Goal: Task Accomplishment & Management: Use online tool/utility

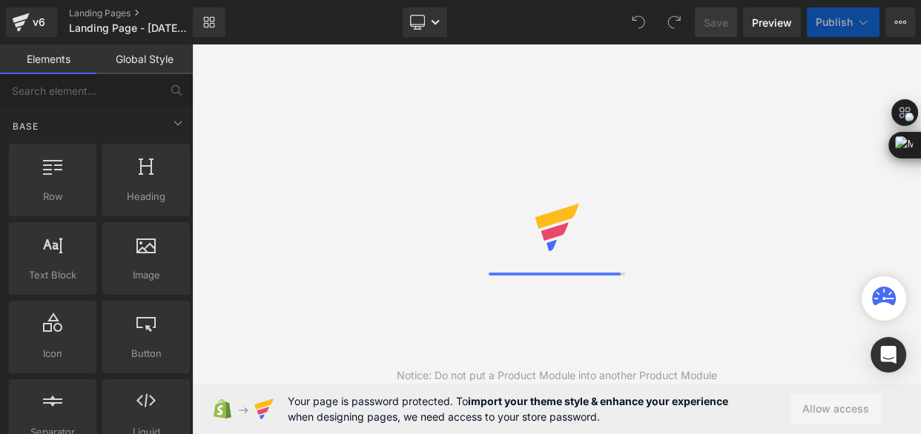
click at [639, 224] on div "Notice: Do not put a Product Module into another Product Module" at bounding box center [556, 239] width 729 height 390
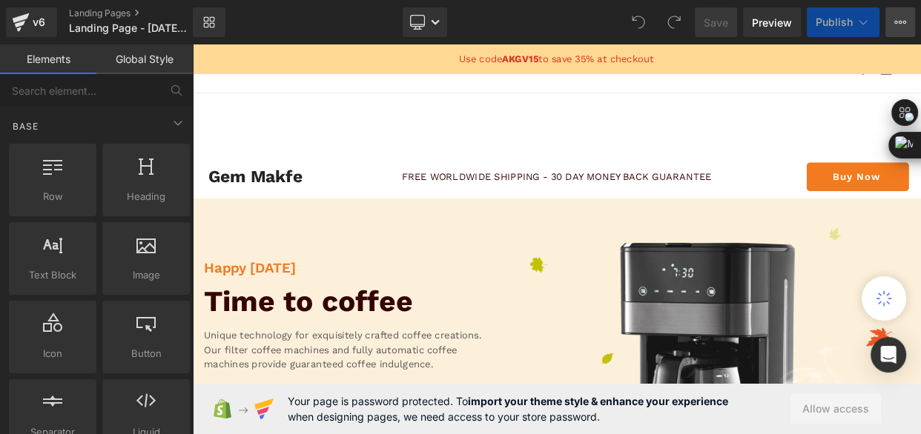
click at [895, 21] on icon at bounding box center [900, 22] width 12 height 12
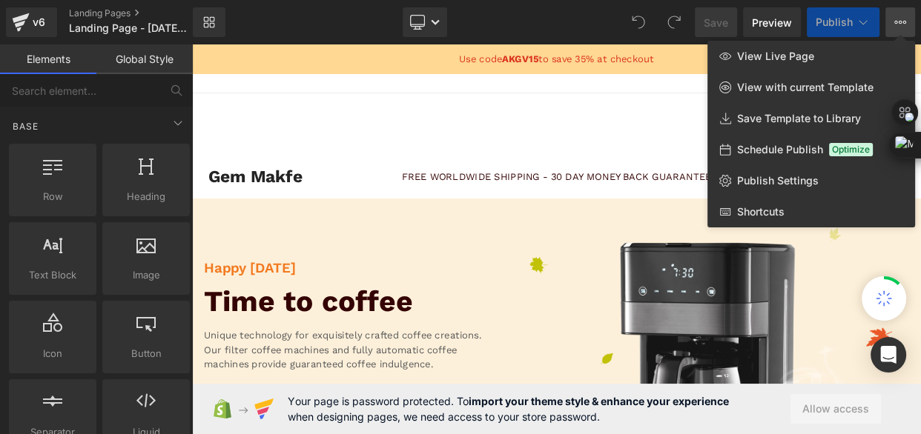
click at [608, 137] on div at bounding box center [556, 239] width 729 height 390
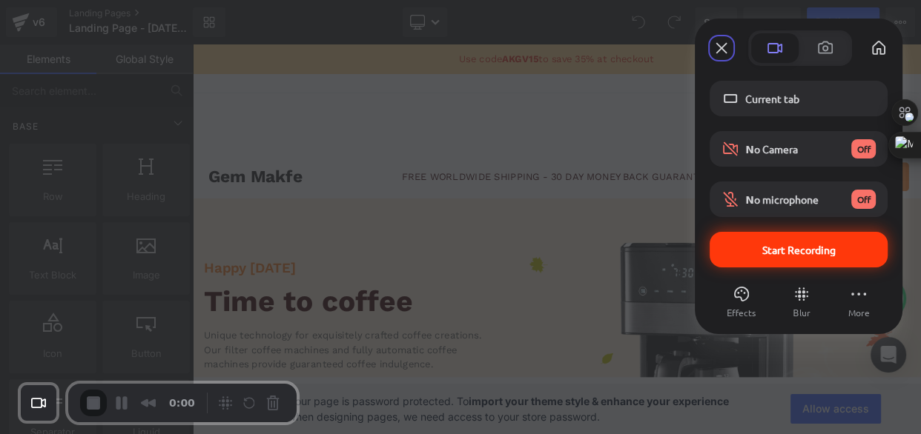
click at [774, 252] on span "Start Recording" at bounding box center [798, 249] width 73 height 13
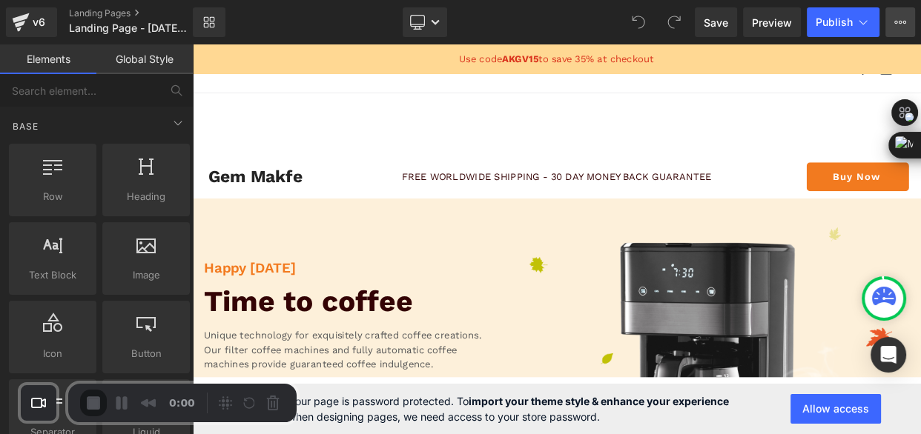
click at [902, 30] on button "View Live Page View with current Template Save Template to Library Schedule Pub…" at bounding box center [900, 22] width 30 height 30
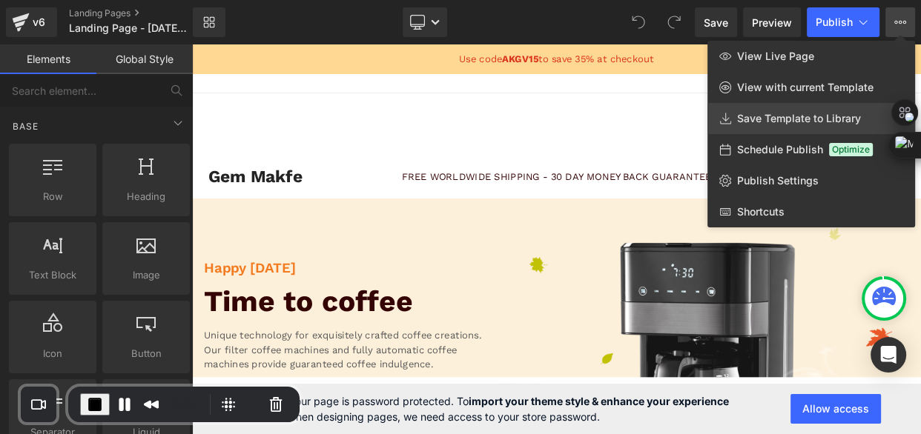
click at [771, 119] on span "Save Template to Library" at bounding box center [799, 118] width 124 height 13
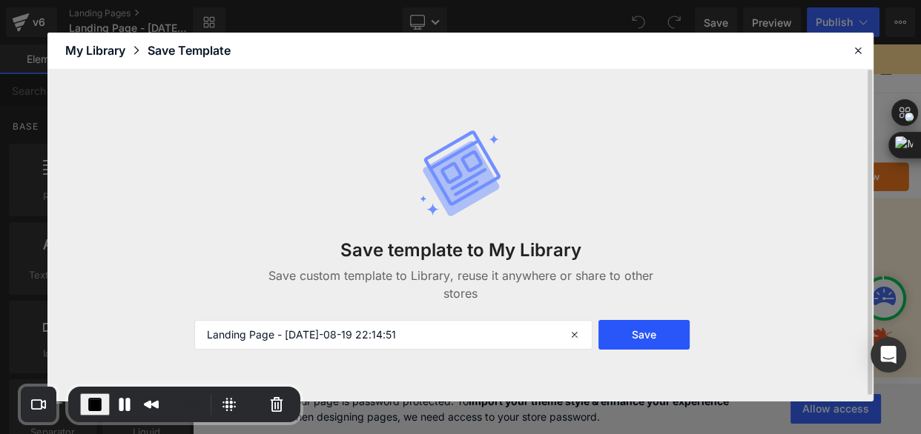
click at [638, 338] on button "Save" at bounding box center [644, 335] width 92 height 30
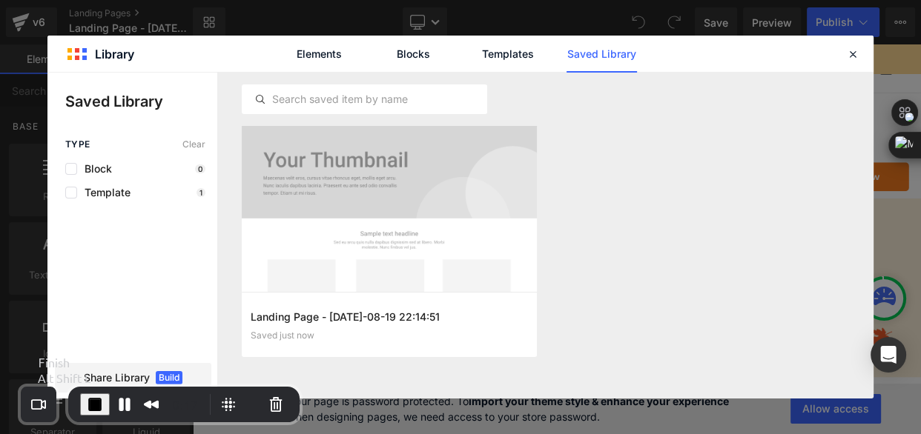
click at [88, 403] on span "End Recording" at bounding box center [95, 405] width 18 height 18
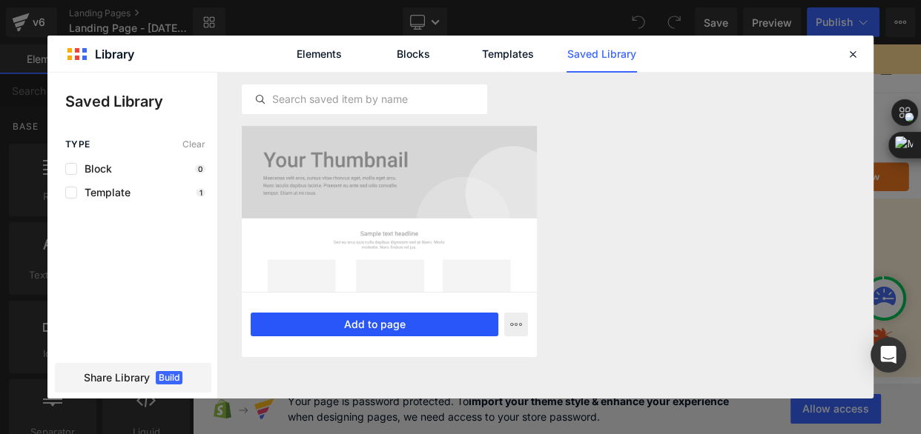
click at [400, 325] on button "Add to page" at bounding box center [375, 325] width 248 height 24
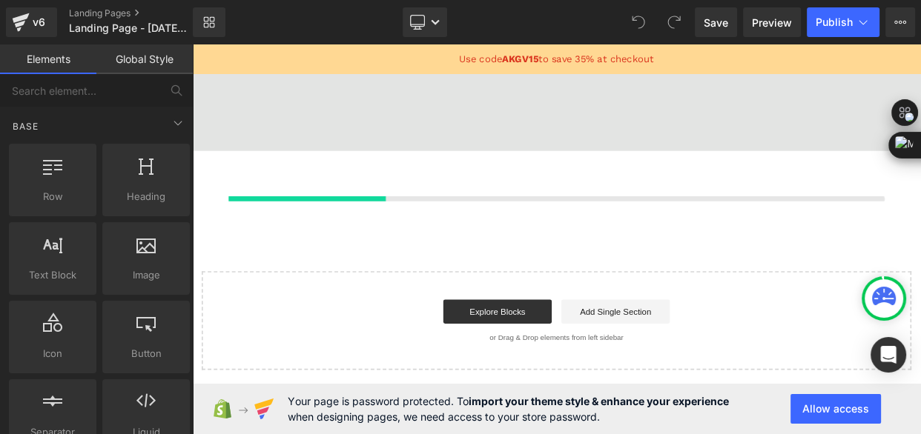
scroll to position [5926, 0]
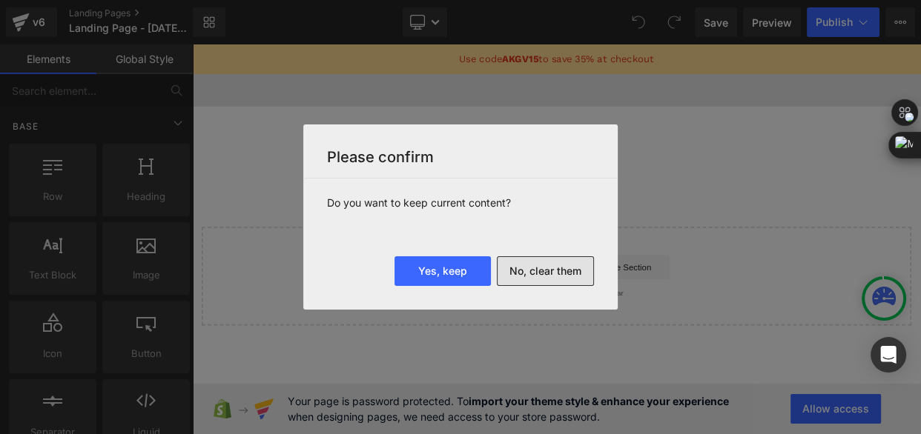
click at [546, 274] on button "No, clear them" at bounding box center [545, 271] width 97 height 30
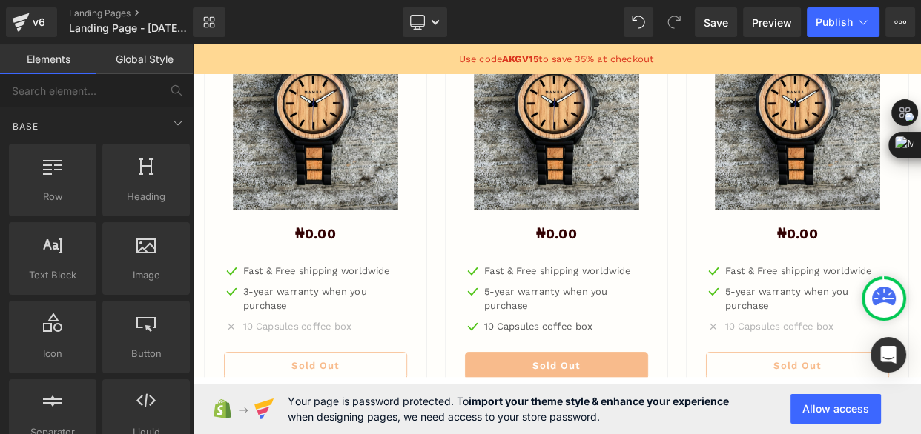
scroll to position [3830, 0]
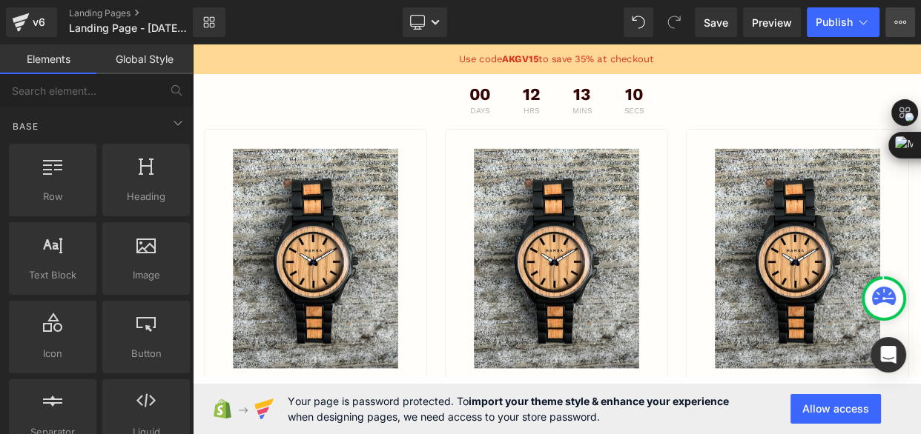
click at [903, 26] on icon at bounding box center [900, 22] width 12 height 12
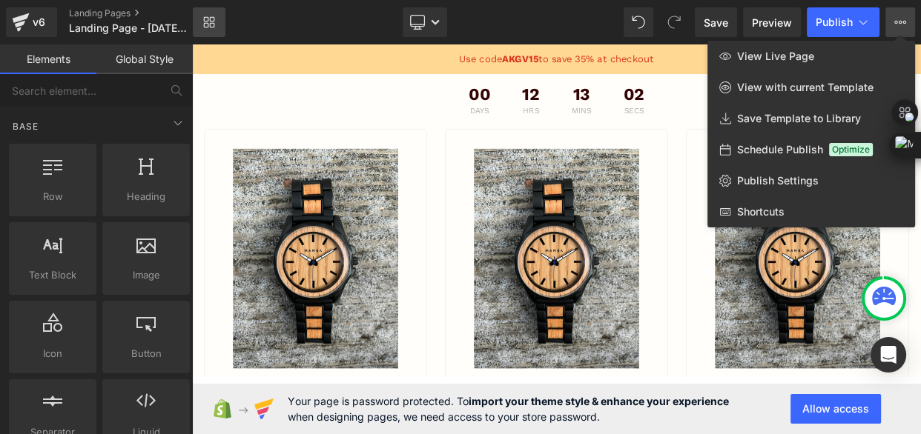
click at [206, 25] on icon at bounding box center [209, 22] width 12 height 12
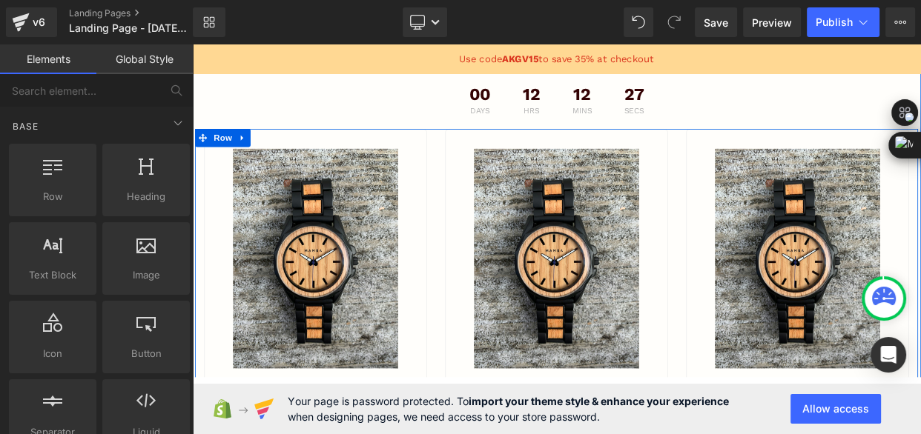
click at [476, 155] on div "Sale Off (P) Image ₦0.00 ₦0 - 100% (P) Price Icon Fast & Free shipping worldwid…" at bounding box center [344, 424] width 296 height 552
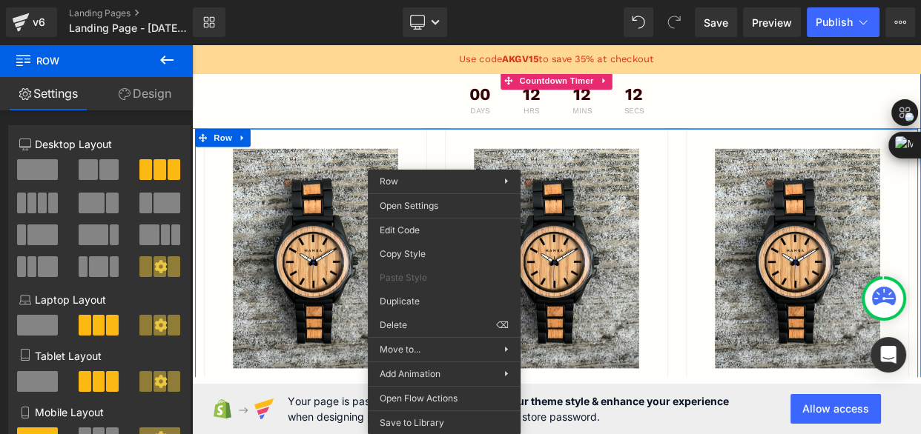
click at [444, 122] on div "00 Days 12 Hrs 12 Mins 12 Secs" at bounding box center [640, 113] width 897 height 70
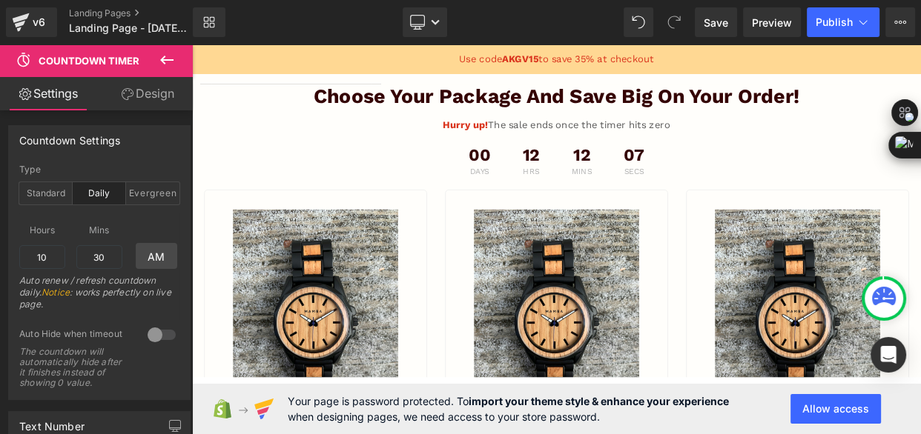
scroll to position [3695, 0]
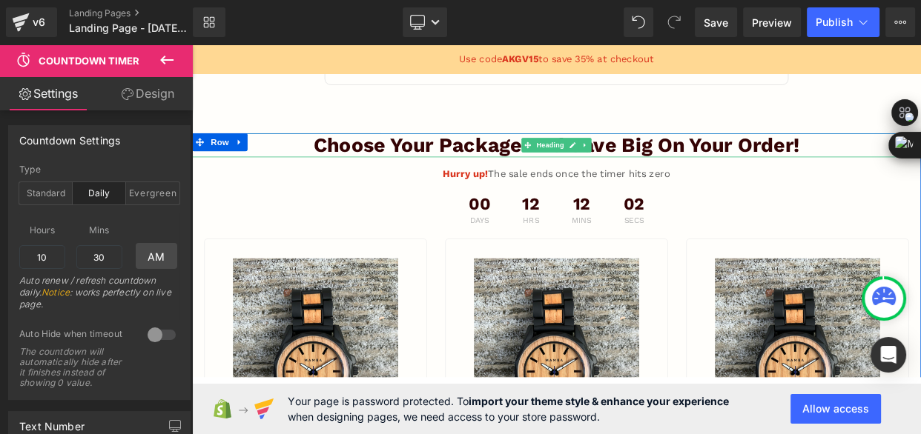
click at [316, 165] on h2 "Choose Your Package And Save Big On Your Order!" at bounding box center [640, 168] width 897 height 30
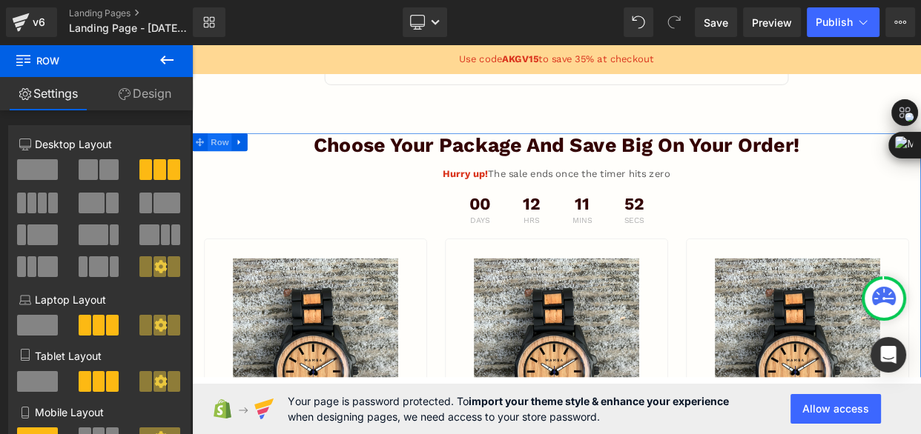
click at [224, 165] on span "Row" at bounding box center [226, 164] width 30 height 22
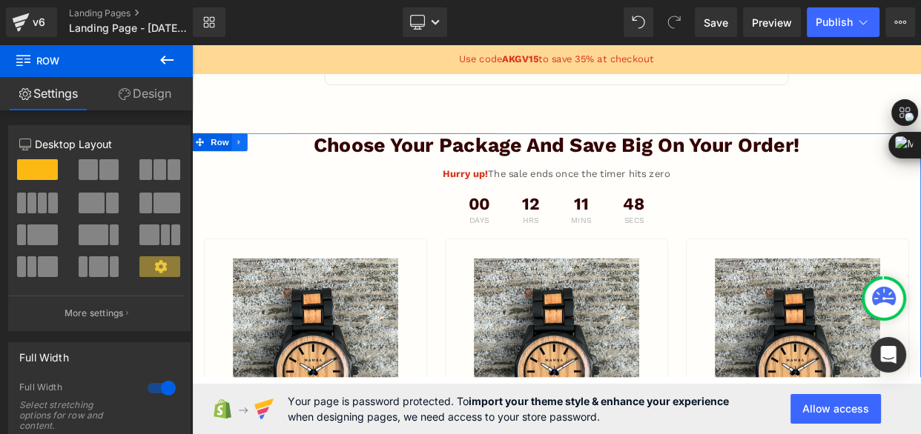
click at [246, 165] on icon at bounding box center [250, 164] width 10 height 11
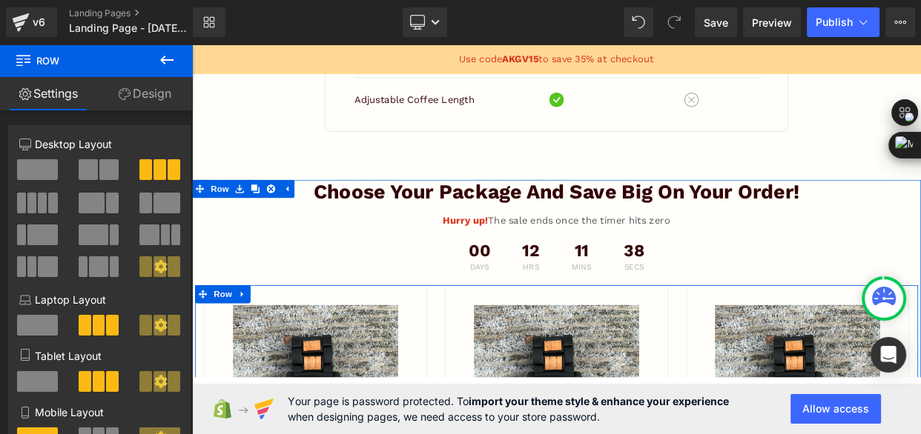
scroll to position [3560, 0]
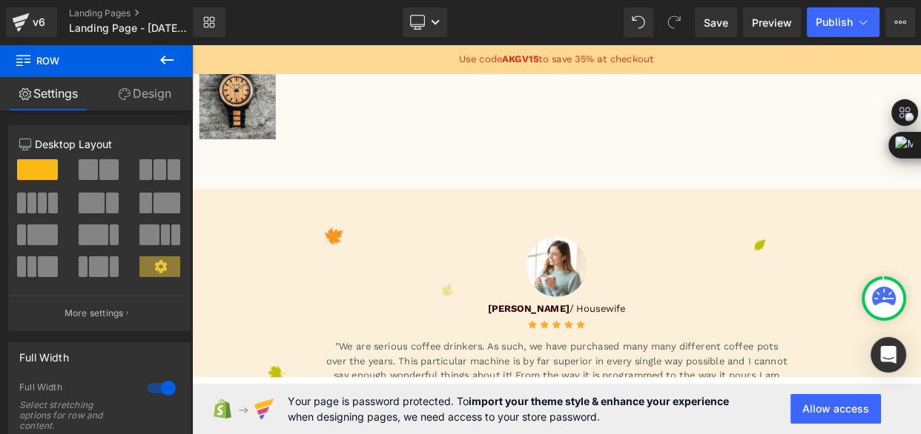
scroll to position [1943, 0]
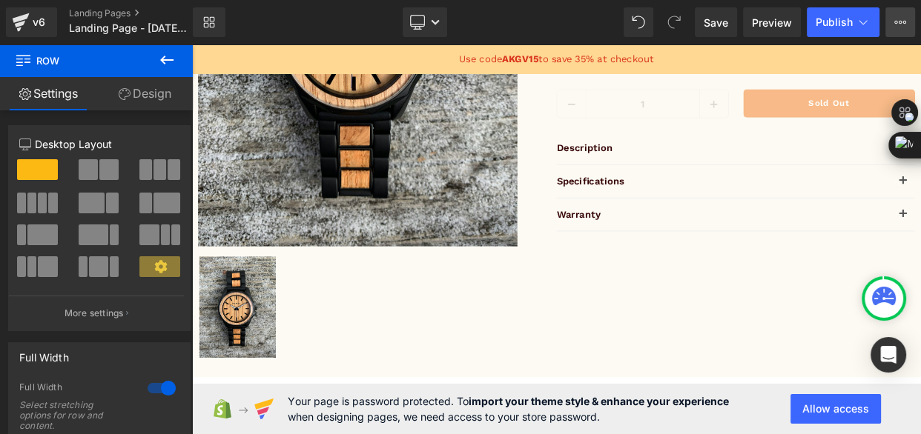
click at [897, 22] on icon at bounding box center [900, 22] width 12 height 12
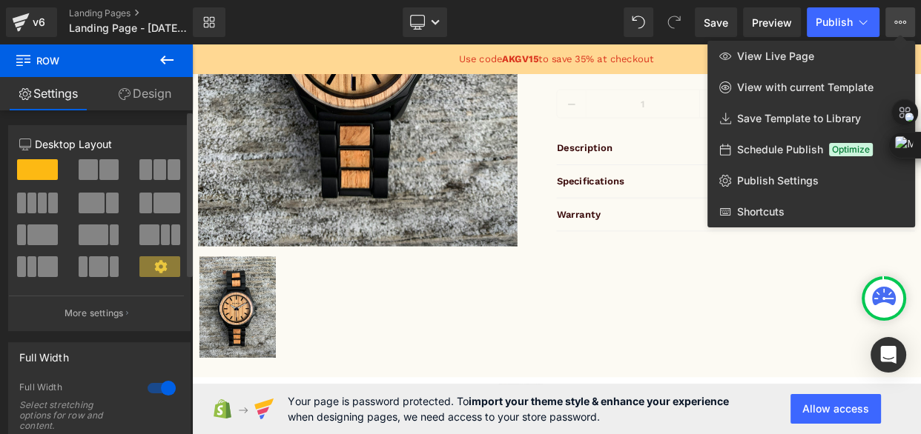
drag, startPoint x: 39, startPoint y: 20, endPoint x: 173, endPoint y: 208, distance: 231.6
click at [38, 20] on div "v6" at bounding box center [39, 22] width 19 height 19
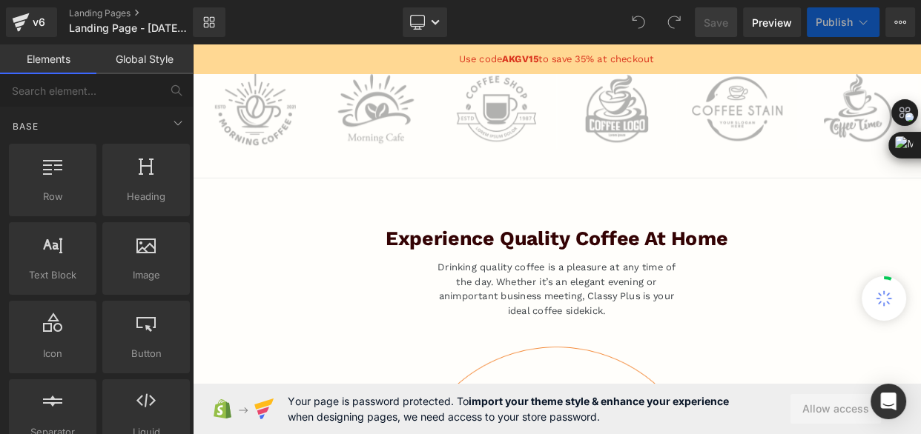
click at [557, 172] on div "Image Image Image Row" at bounding box center [418, 124] width 445 height 99
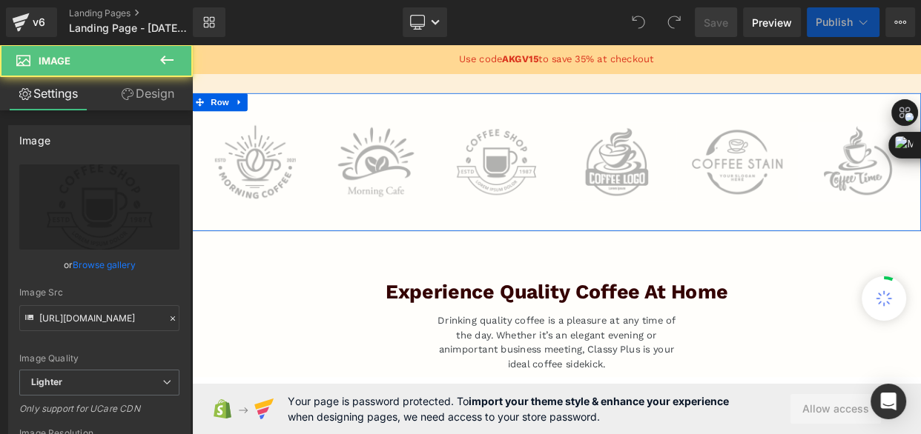
scroll to position [606, 0]
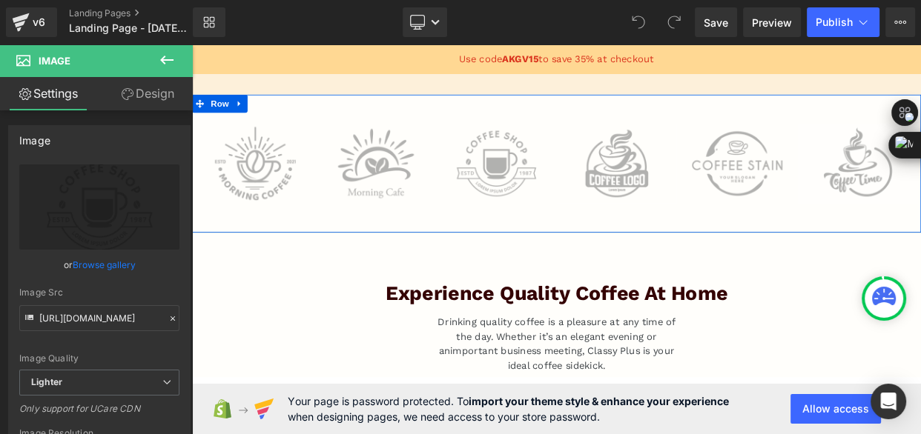
click at [511, 259] on div "Image Image Image Row Image Image Image Row Row Row 48px" at bounding box center [640, 192] width 897 height 170
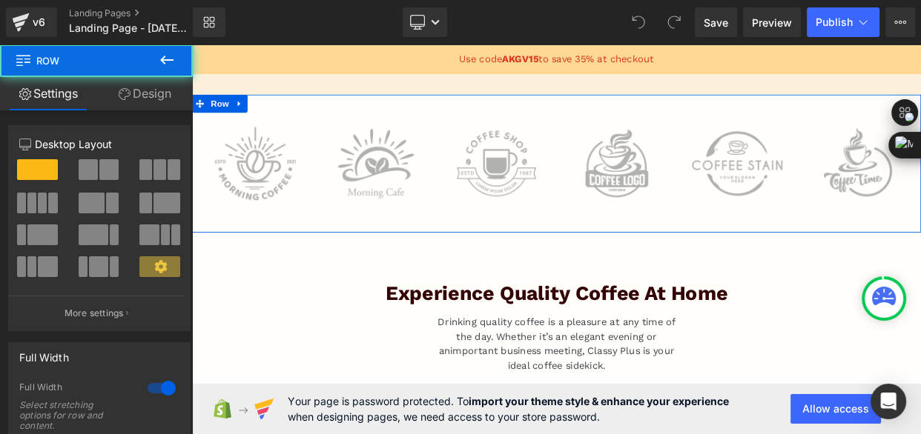
click at [695, 262] on div "Image Image Image Row Image Image Image Row Row Row 48px" at bounding box center [640, 192] width 897 height 170
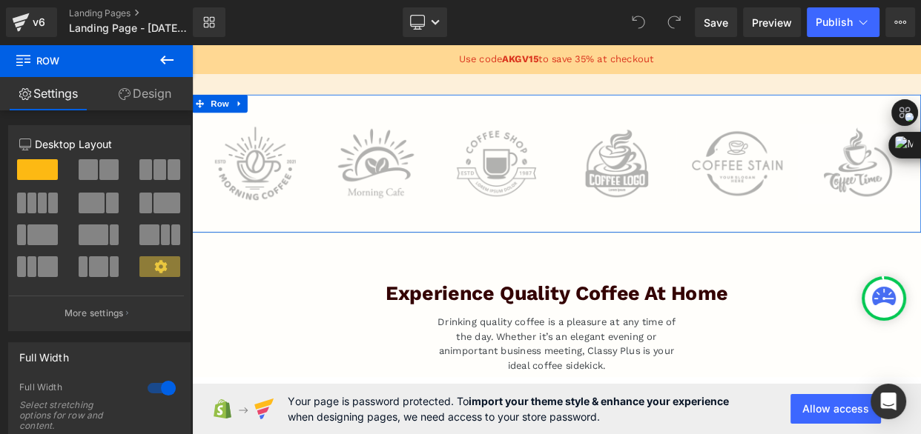
click at [695, 262] on div "Image Image Image Row Image Image Image Row Row Row 48px" at bounding box center [640, 192] width 897 height 170
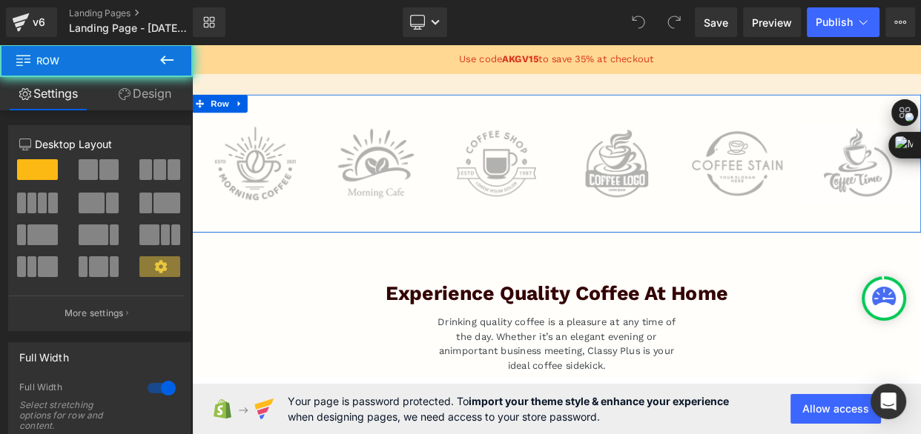
click at [695, 262] on div "Image Image Image Row Image Image Image Row Row Row 48px" at bounding box center [640, 192] width 897 height 170
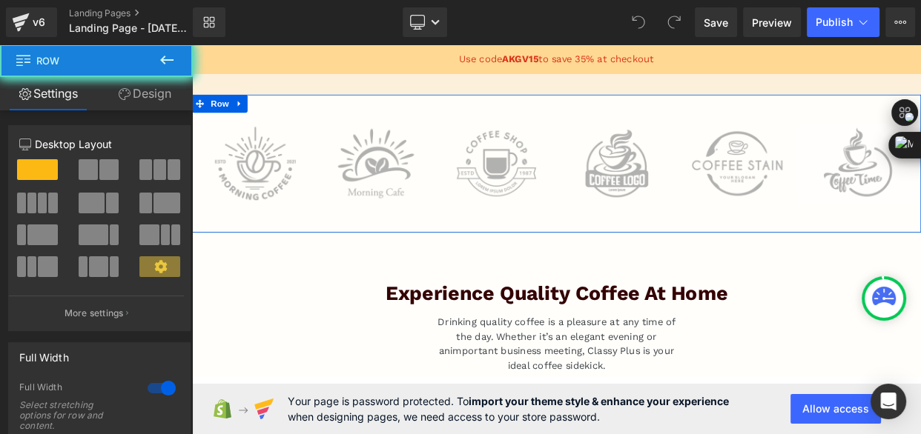
click at [695, 262] on div "Image Image Image Row Image Image Image Row Row Row 48px" at bounding box center [640, 192] width 897 height 170
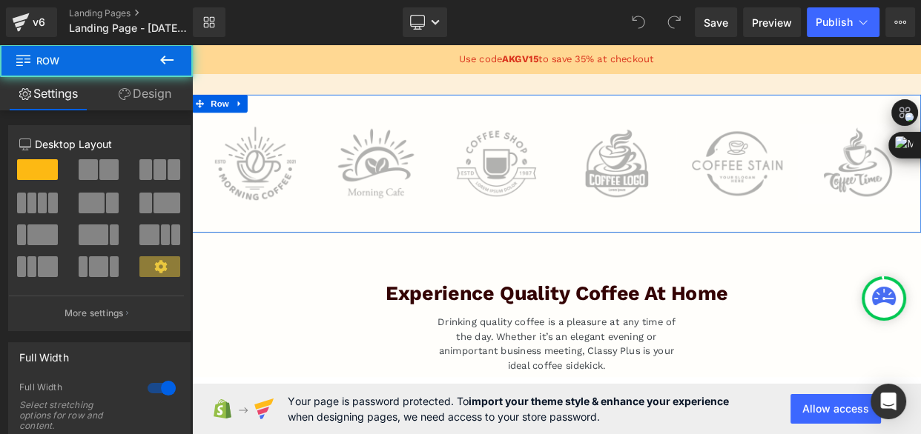
click at [695, 262] on div "Image Image Image Row Image Image Image Row Row Row 48px" at bounding box center [640, 192] width 897 height 170
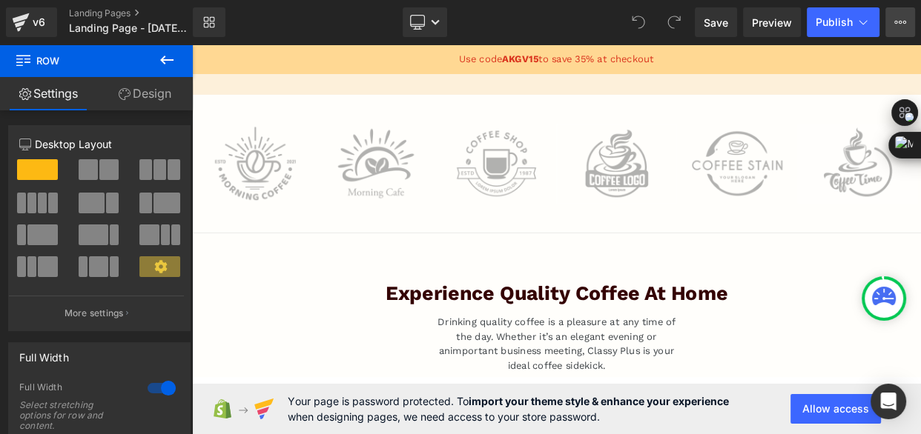
click at [902, 21] on icon at bounding box center [900, 22] width 12 height 12
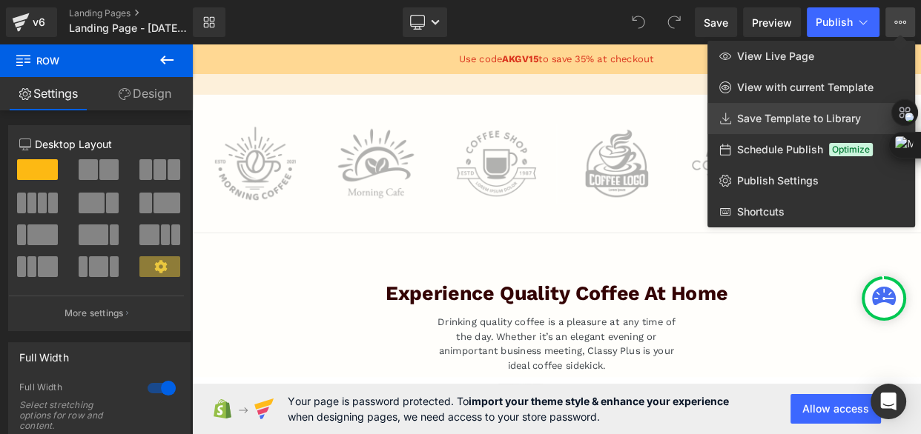
click at [823, 116] on span "Save Template to Library" at bounding box center [799, 118] width 124 height 13
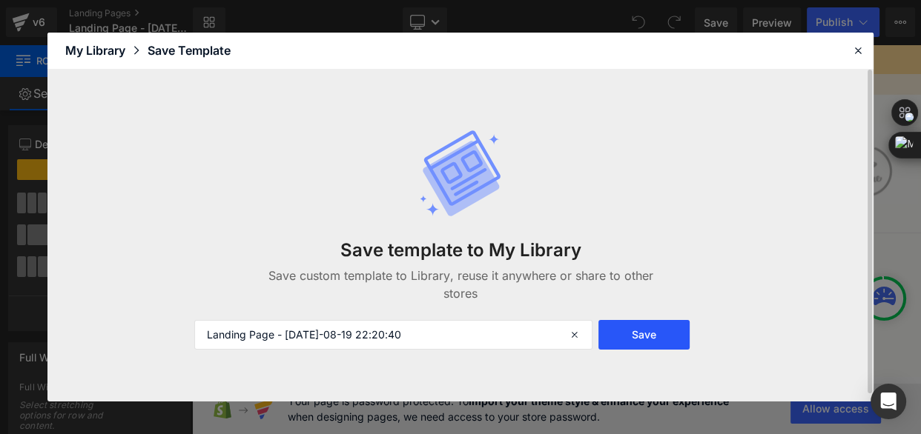
click at [620, 337] on button "Save" at bounding box center [644, 335] width 92 height 30
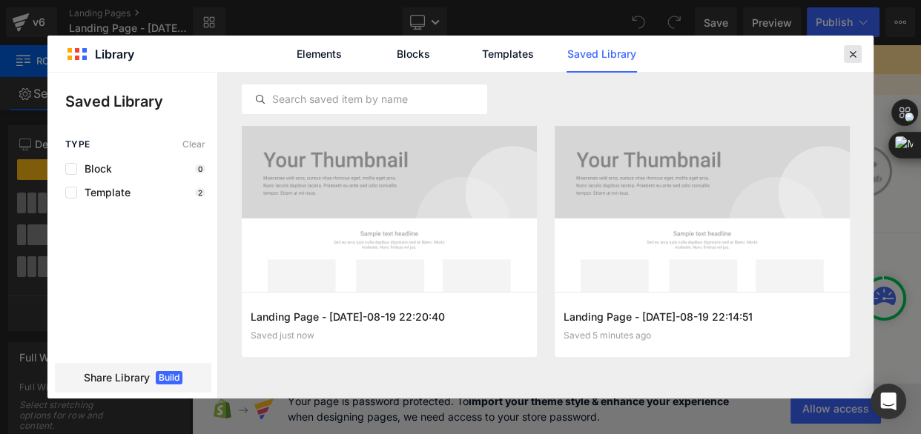
click at [855, 53] on icon at bounding box center [852, 53] width 13 height 13
